Goal: Book appointment/travel/reservation

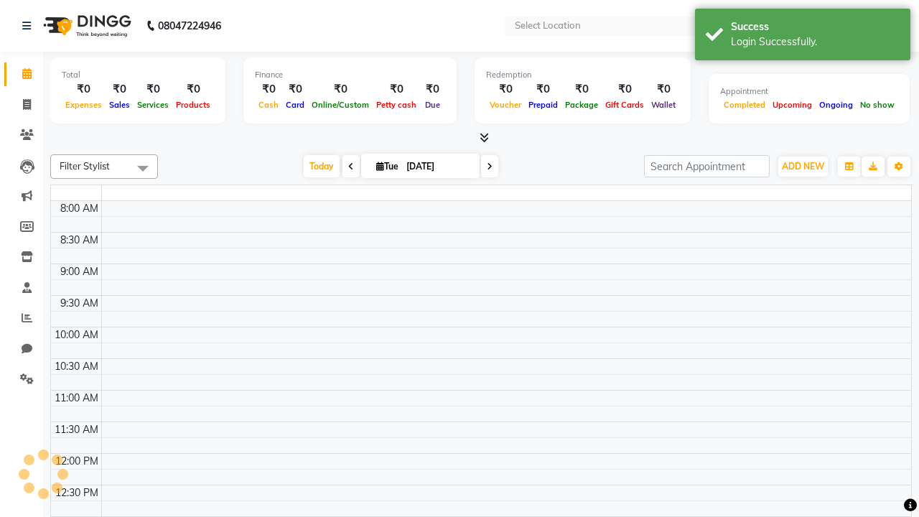
select select "en"
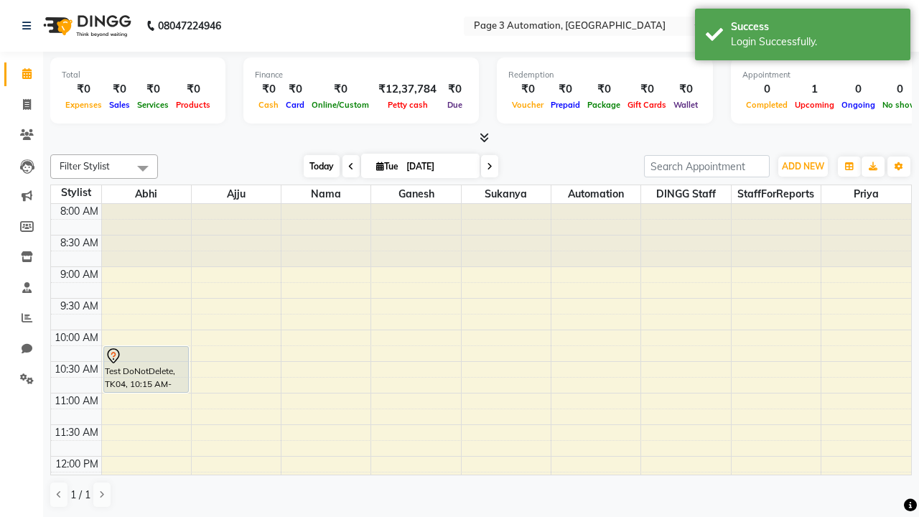
click at [315, 166] on span "Today" at bounding box center [322, 166] width 36 height 22
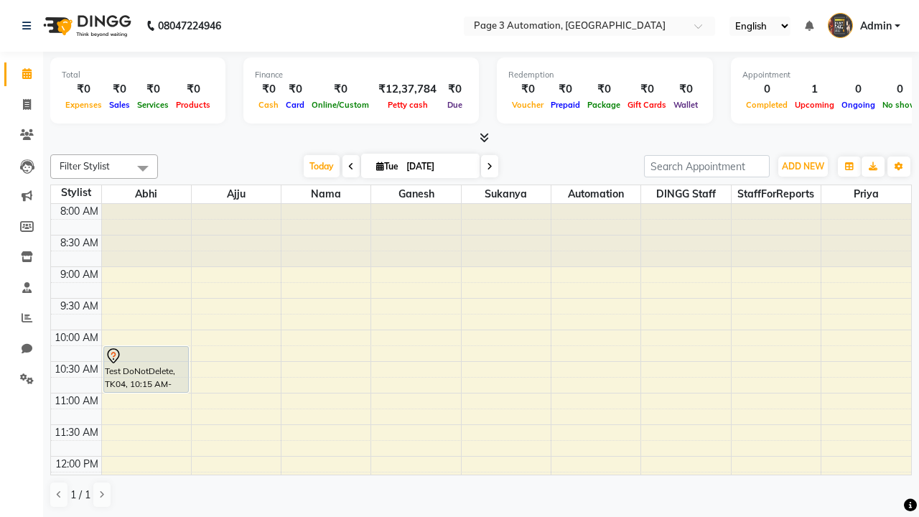
click at [487, 166] on icon at bounding box center [490, 166] width 6 height 9
type input "[DATE]"
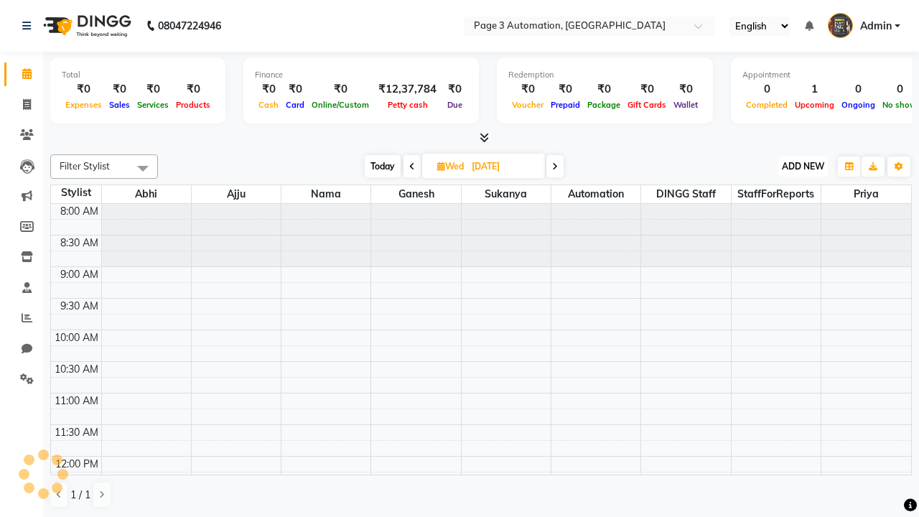
click at [803, 166] on span "ADD NEW" at bounding box center [803, 166] width 42 height 11
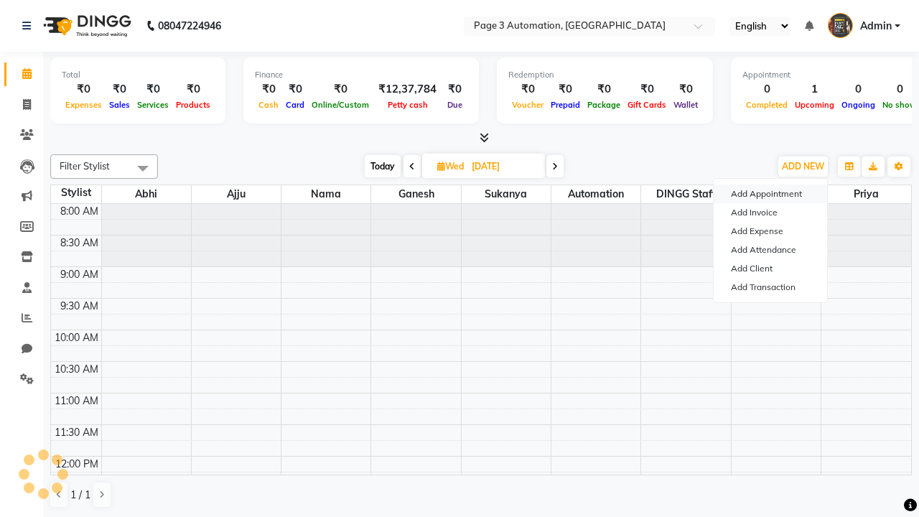
click at [771, 194] on button "Add Appointment" at bounding box center [770, 194] width 113 height 19
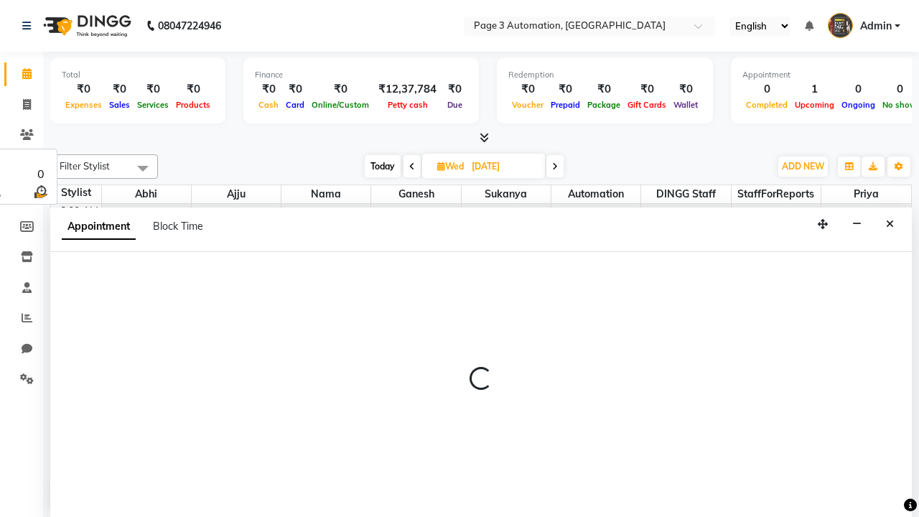
select select "tentative"
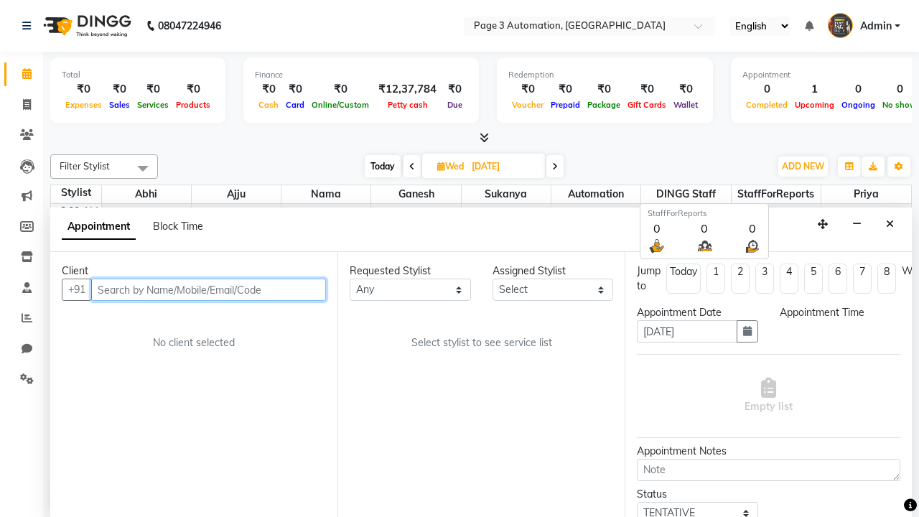
select select "540"
type input "8192346578"
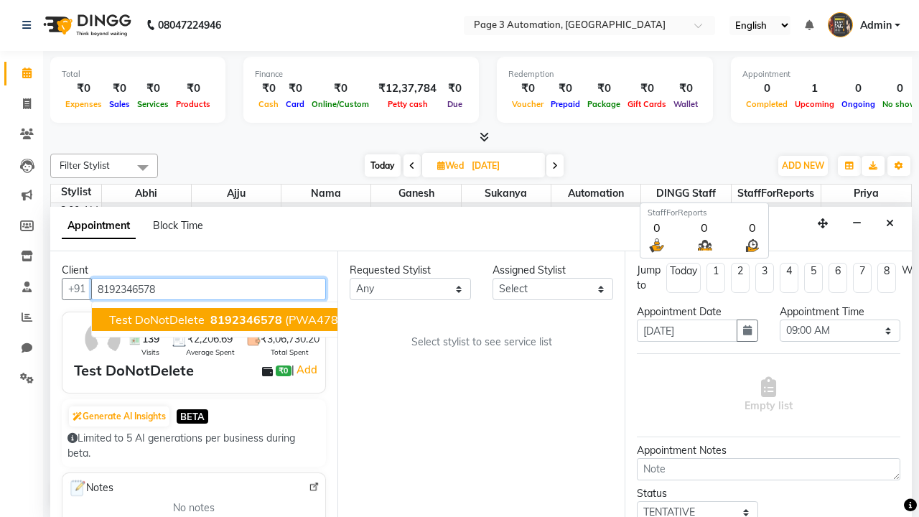
click at [210, 320] on span "8192346578" at bounding box center [246, 319] width 72 height 14
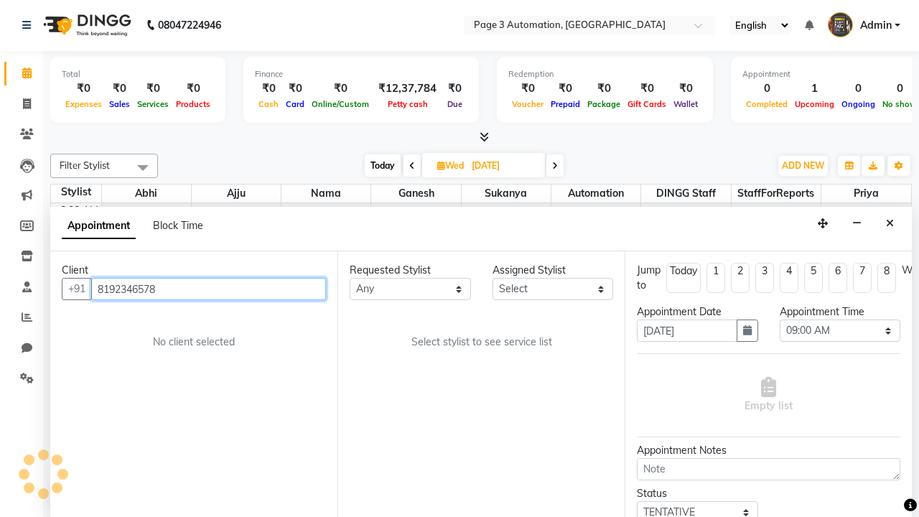
select select "711"
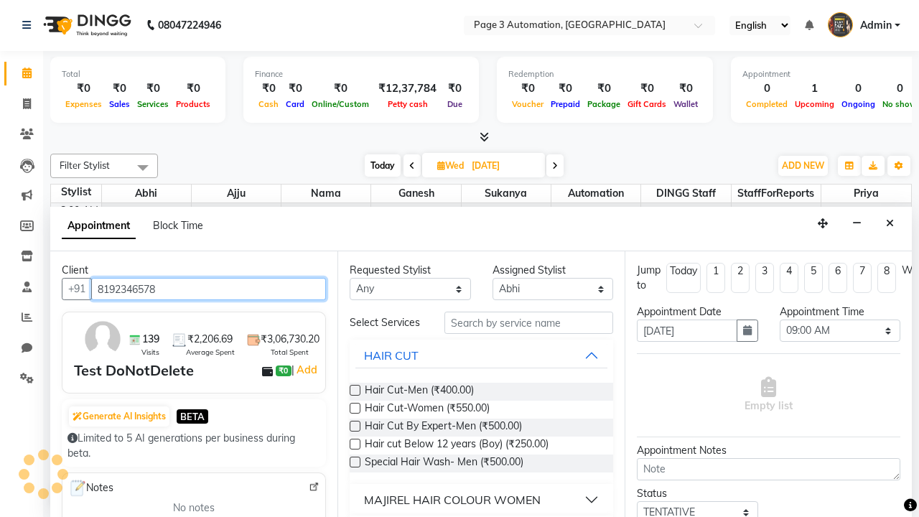
scroll to position [0, 0]
type input "8192346578"
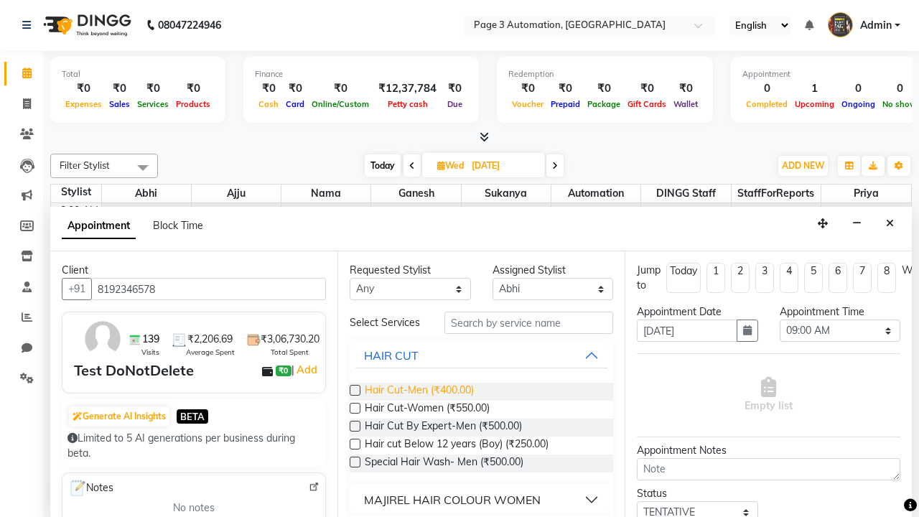
click at [419, 391] on span "Hair Cut-Men (₹400.00)" at bounding box center [419, 392] width 109 height 18
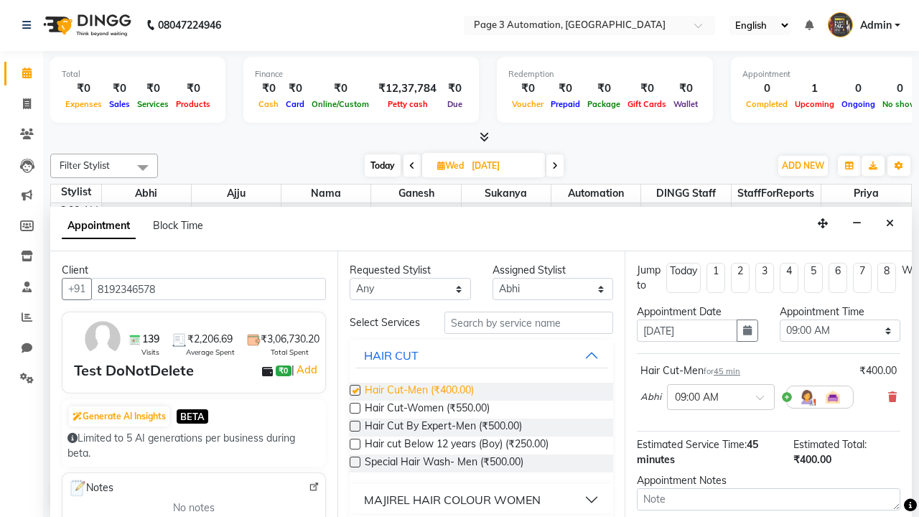
checkbox input "false"
select select "750"
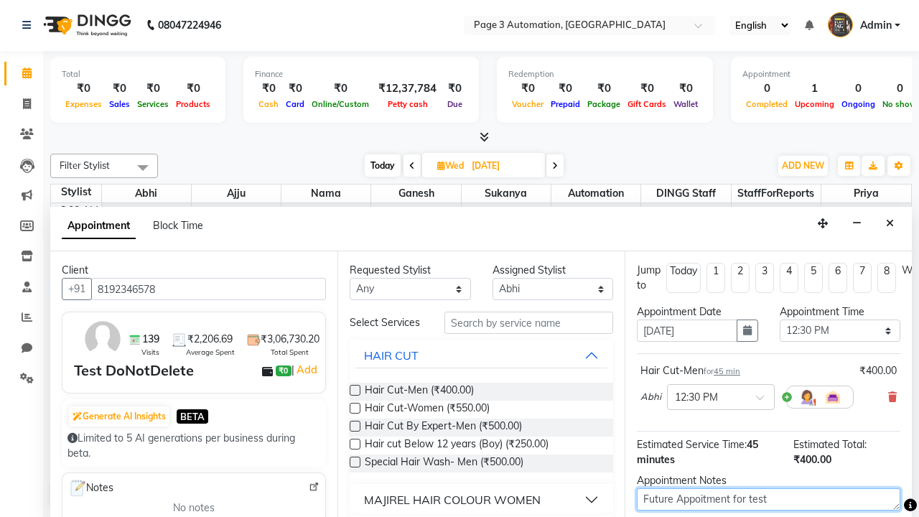
type textarea "Future Appoitment for test"
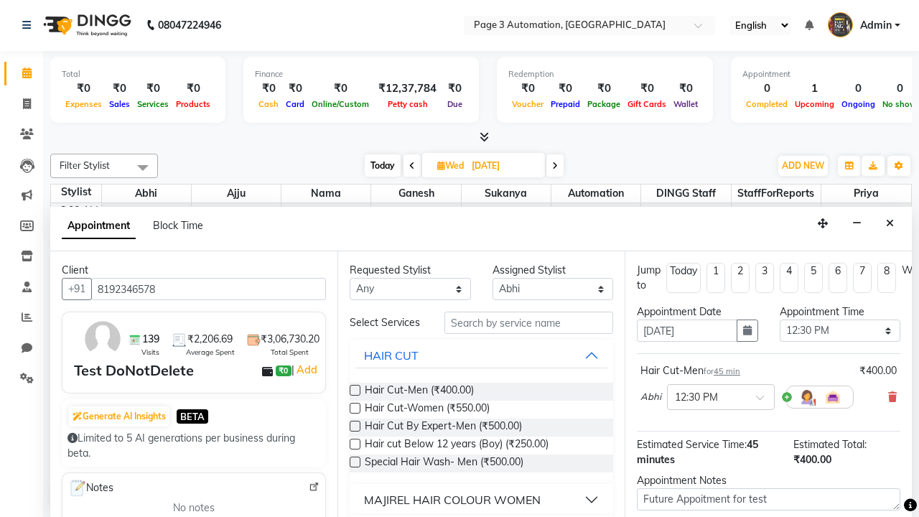
checkbox input "false"
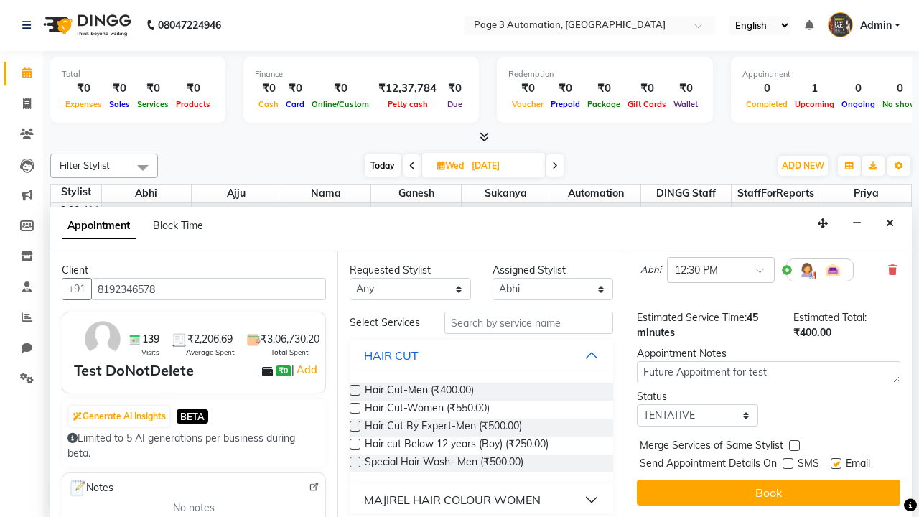
click at [836, 463] on label at bounding box center [836, 463] width 11 height 11
click at [836, 463] on input "checkbox" at bounding box center [835, 464] width 9 height 9
checkbox input "false"
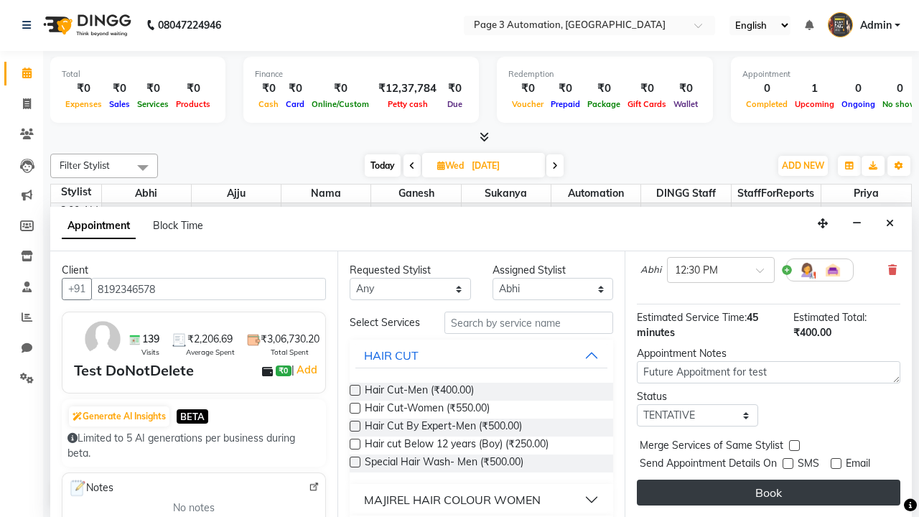
click at [768, 493] on button "Book" at bounding box center [769, 493] width 264 height 26
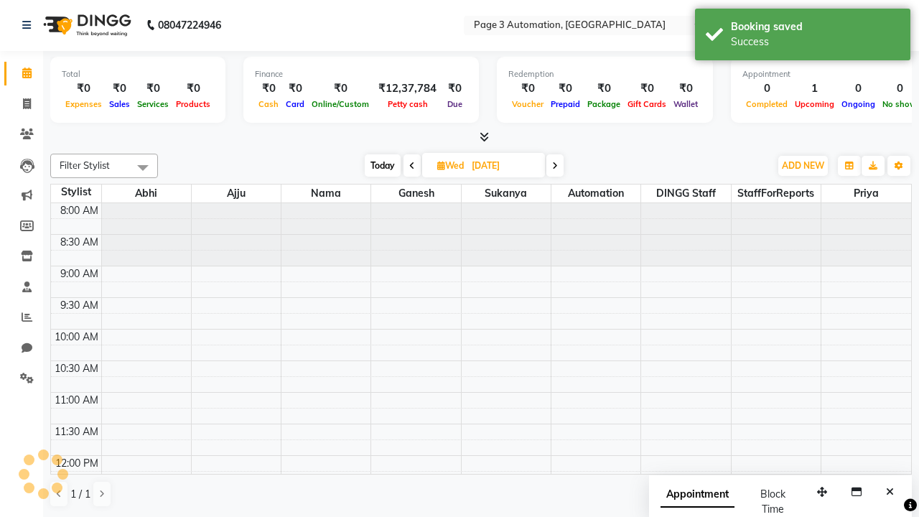
scroll to position [0, 0]
click at [803, 37] on div "Success" at bounding box center [815, 41] width 169 height 15
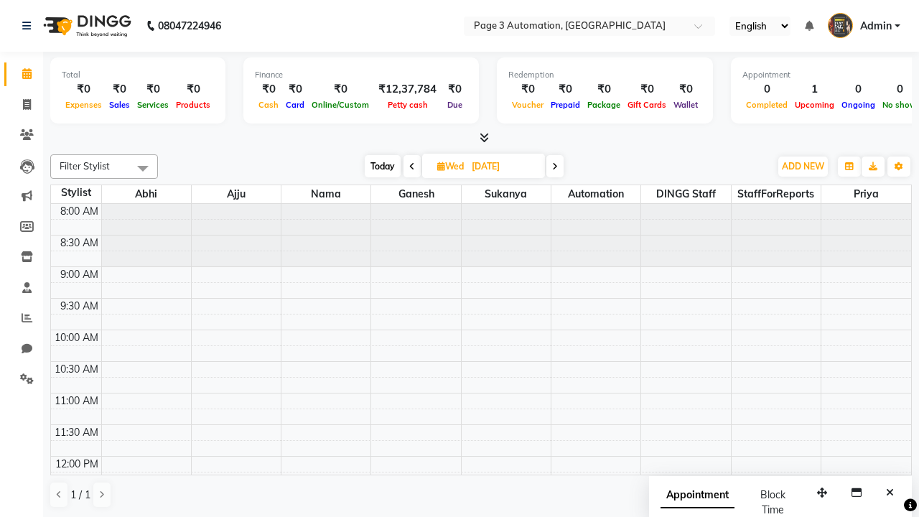
click at [143, 168] on span at bounding box center [143, 167] width 29 height 27
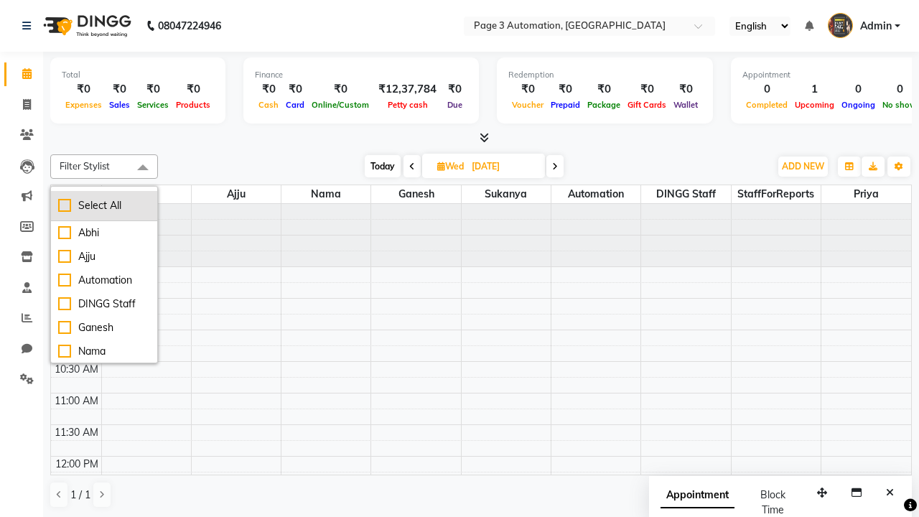
click at [104, 205] on div "Select All" at bounding box center [104, 205] width 92 height 15
checkbox input "true"
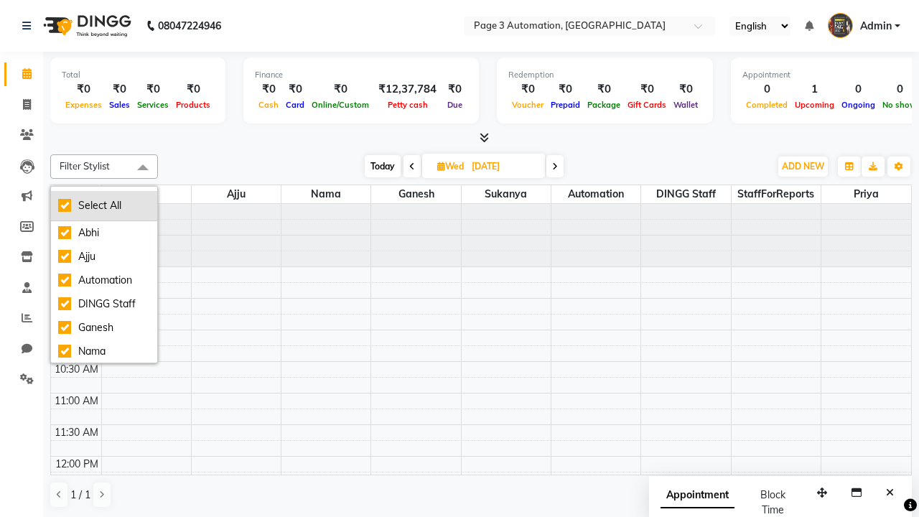
checkbox input "true"
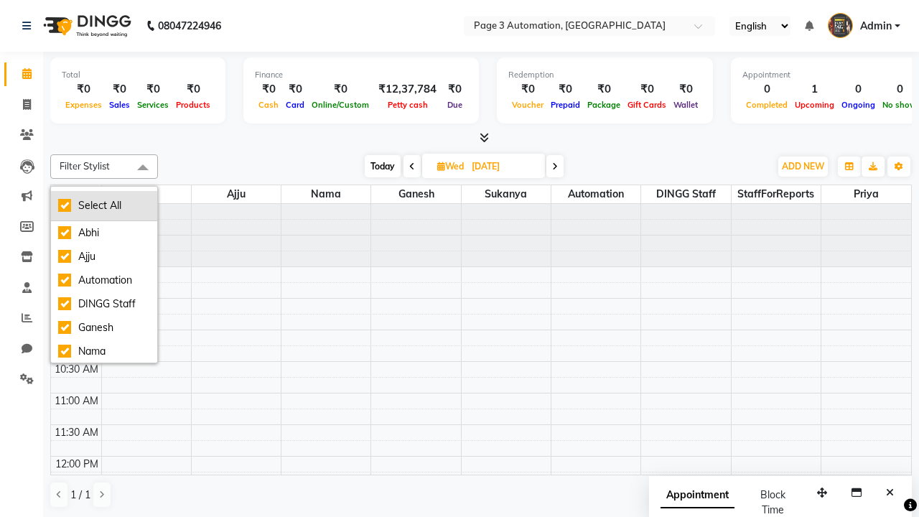
checkbox input "true"
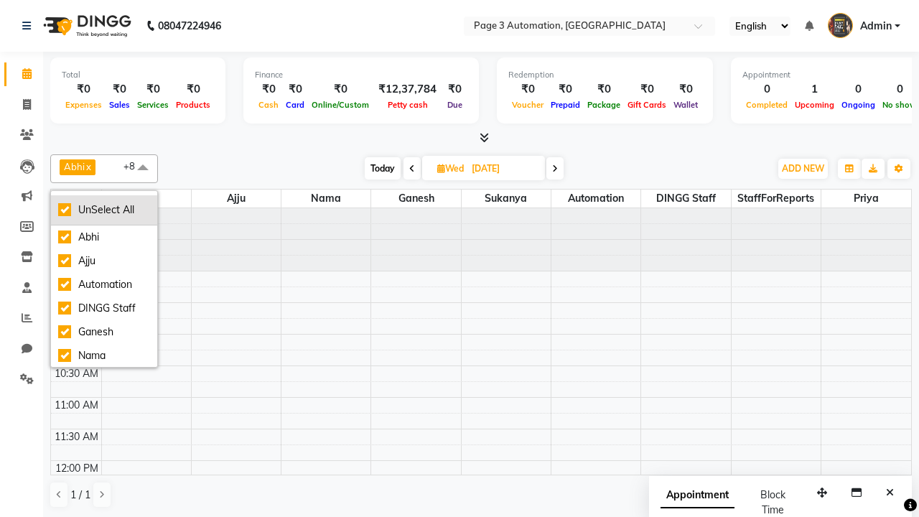
click at [104, 210] on div "UnSelect All" at bounding box center [104, 210] width 92 height 15
checkbox input "false"
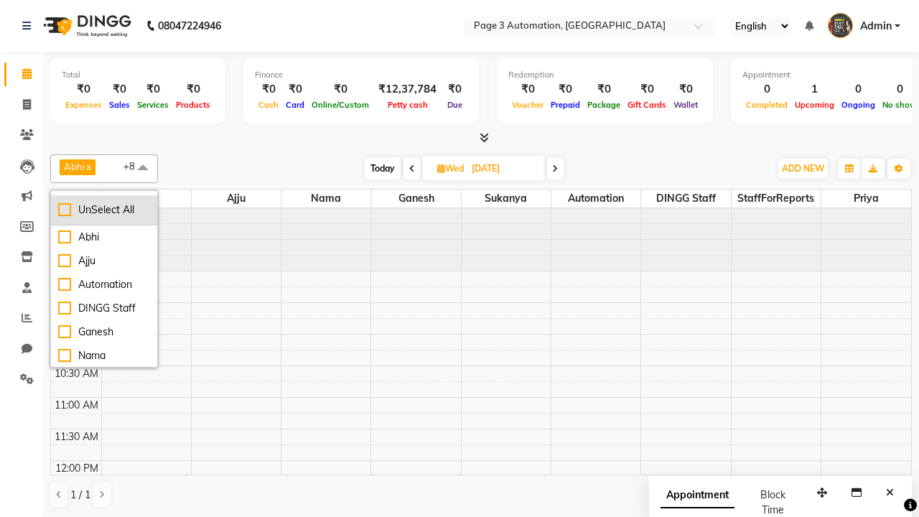
checkbox input "false"
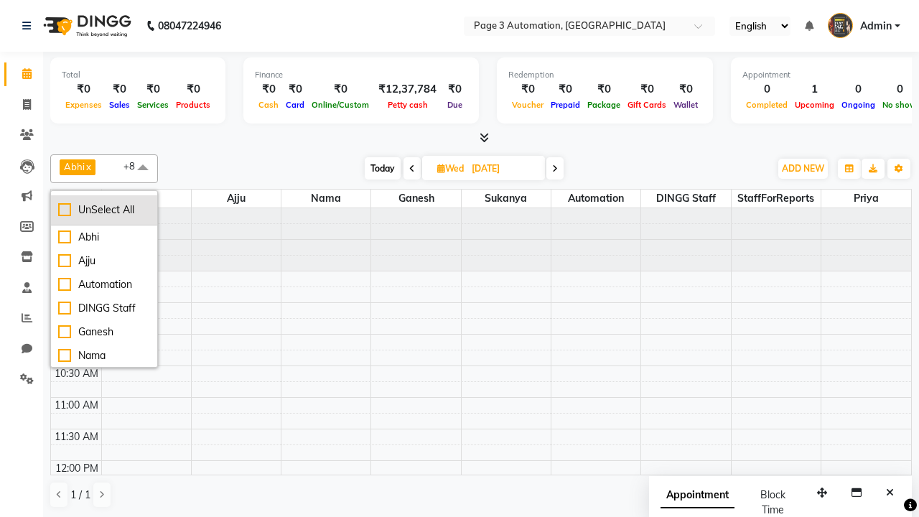
checkbox input "false"
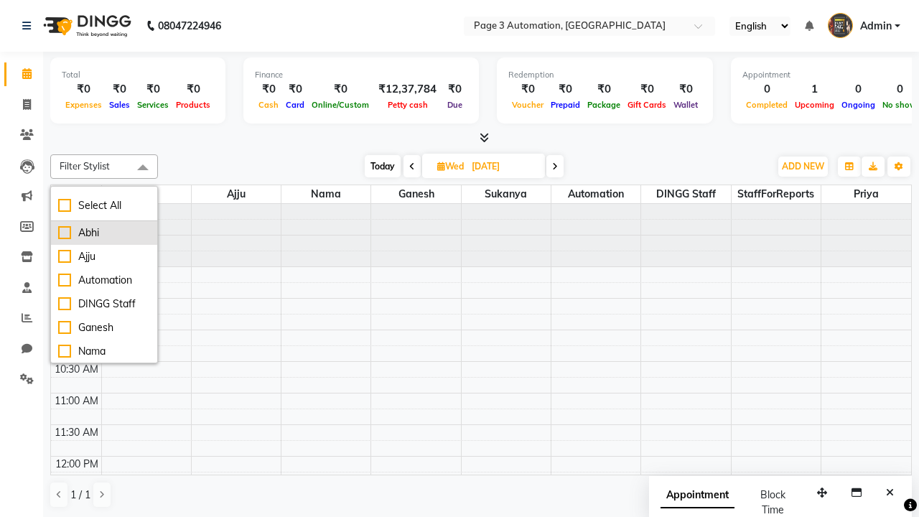
click at [104, 233] on div "Abhi" at bounding box center [104, 233] width 92 height 15
checkbox input "true"
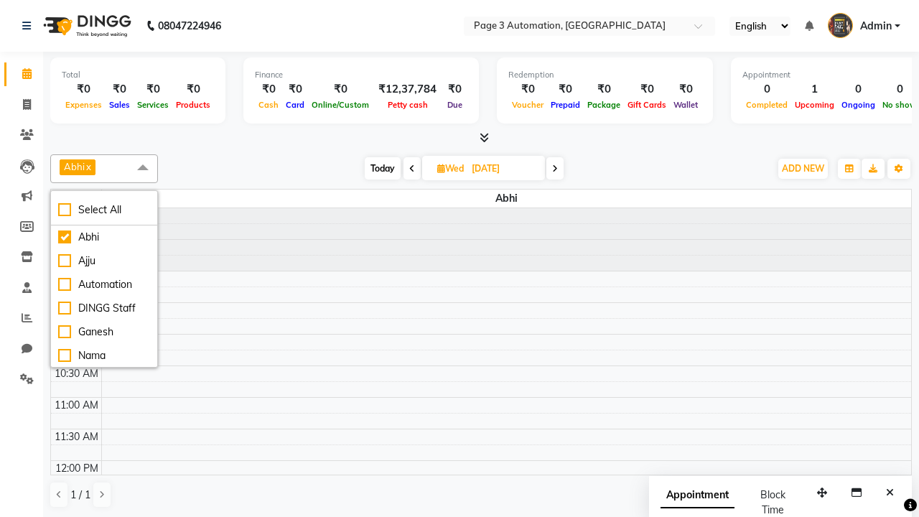
click at [143, 168] on span at bounding box center [143, 167] width 29 height 27
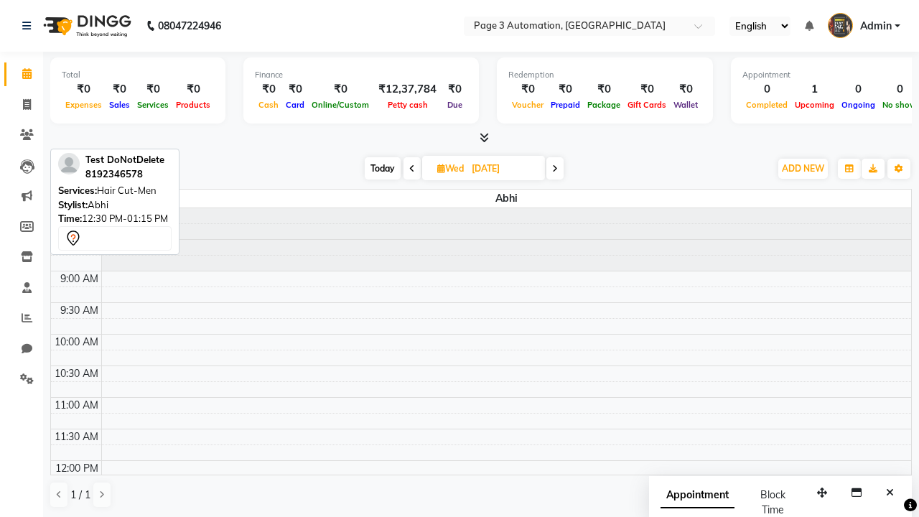
scroll to position [175, 0]
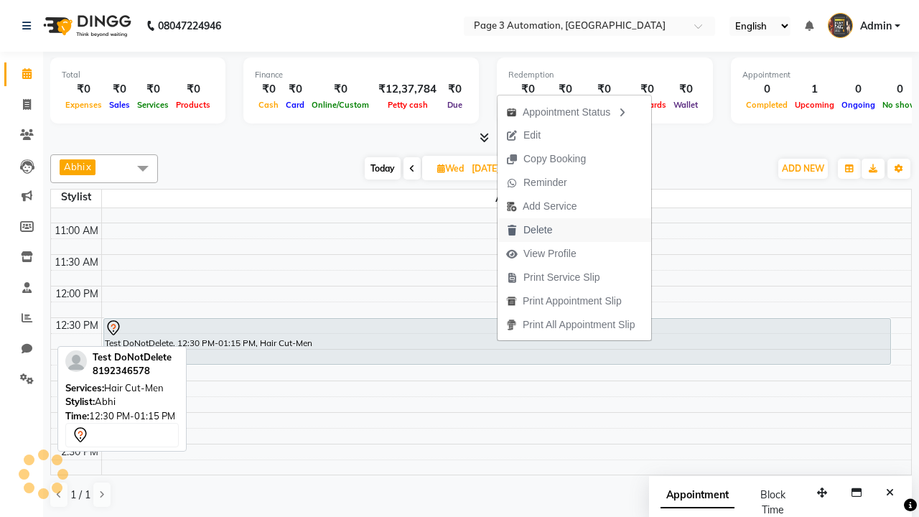
click at [577, 230] on button "Delete" at bounding box center [575, 230] width 154 height 24
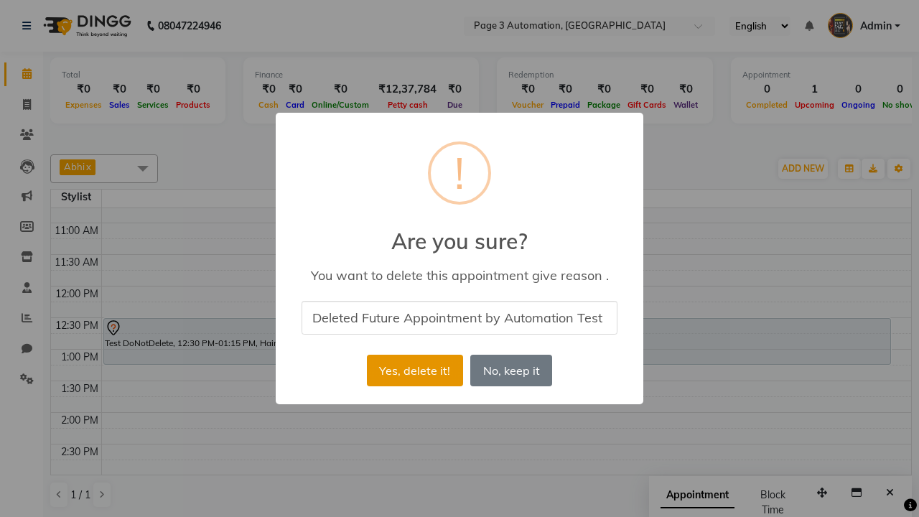
type input "Deleted Future Appointment by Automation Test"
click at [414, 371] on button "Yes, delete it!" at bounding box center [415, 371] width 96 height 32
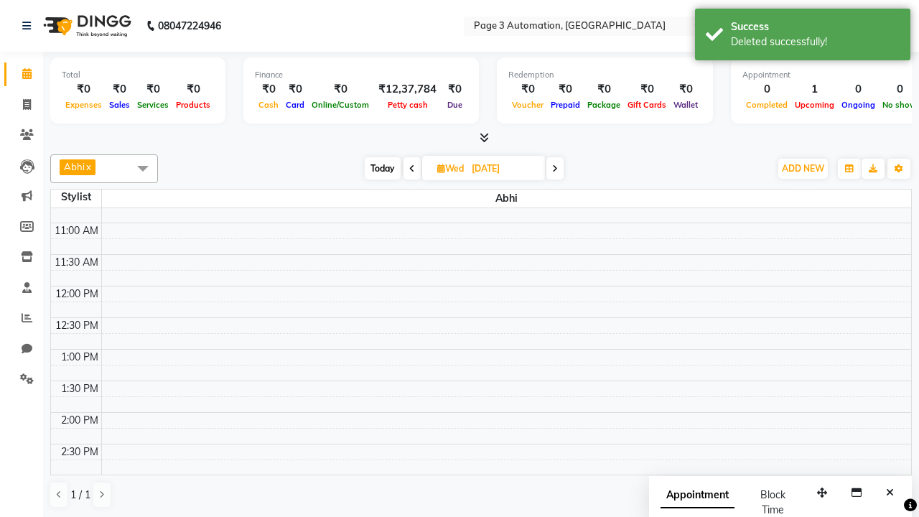
click at [803, 37] on div "Deleted successfully!" at bounding box center [815, 41] width 169 height 15
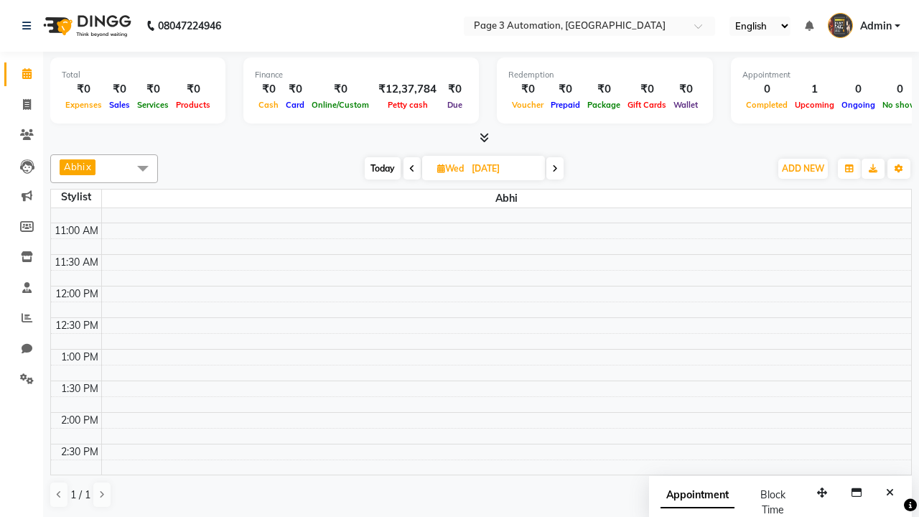
click at [143, 168] on span at bounding box center [143, 167] width 29 height 27
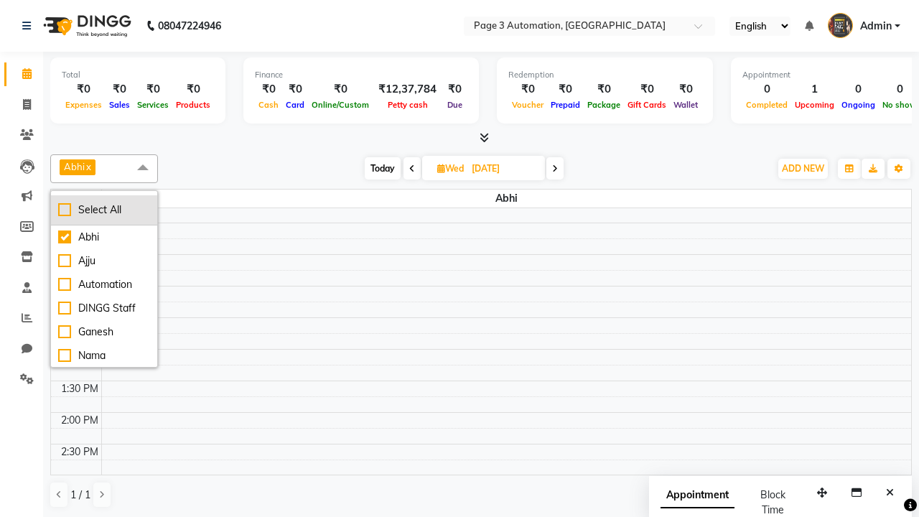
click at [104, 210] on div "Select All" at bounding box center [104, 210] width 92 height 15
checkbox input "true"
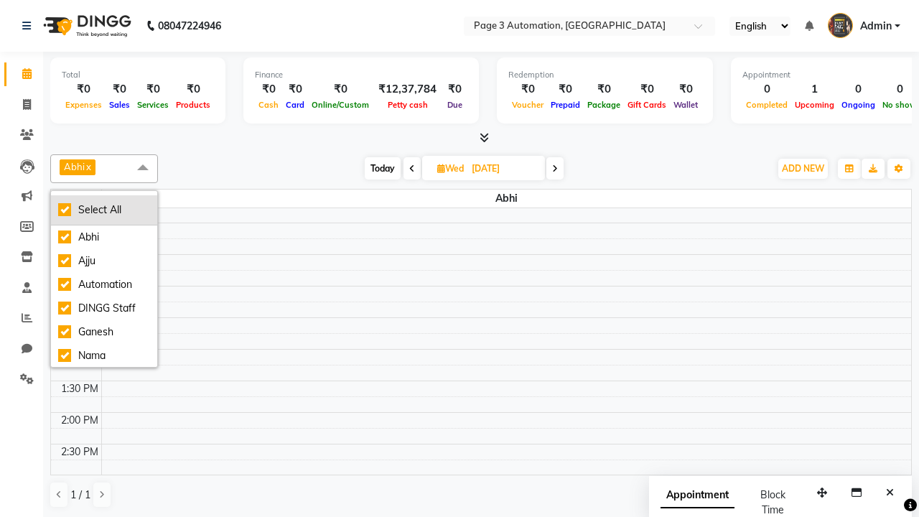
checkbox input "true"
